Goal: Check status

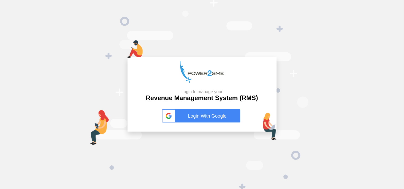
click at [208, 111] on link "Login With Google" at bounding box center [202, 116] width 80 height 13
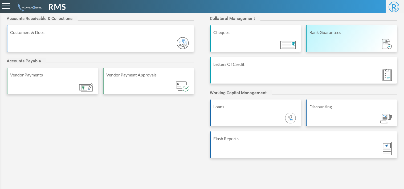
click at [353, 36] on div "Bank Guarantees" at bounding box center [351, 38] width 91 height 27
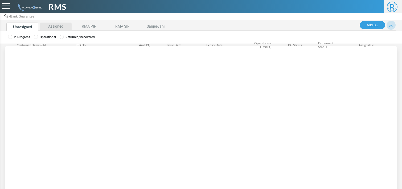
click at [60, 23] on li "Assigned" at bounding box center [56, 27] width 32 height 8
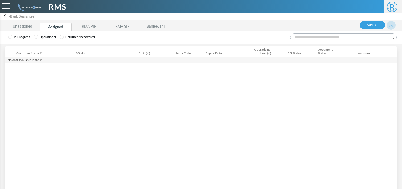
click at [44, 38] on label "Operational" at bounding box center [45, 37] width 22 height 5
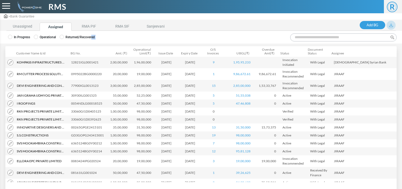
drag, startPoint x: 350, startPoint y: 32, endPoint x: 350, endPoint y: 36, distance: 3.7
click at [350, 36] on div "In Progress Operational Returned/Recovered Customer Name & Id Customer Name Cus…" at bounding box center [201, 118] width 402 height 175
click at [350, 36] on input "Search:" at bounding box center [343, 38] width 106 height 8
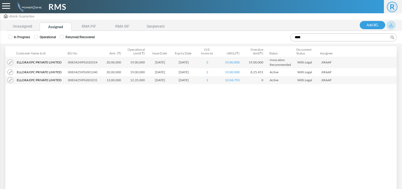
type input "****"
click at [90, 83] on td "0083425IPG003231" at bounding box center [84, 80] width 36 height 8
copy td "0083425IPG003231"
